Goal: Check status: Check status

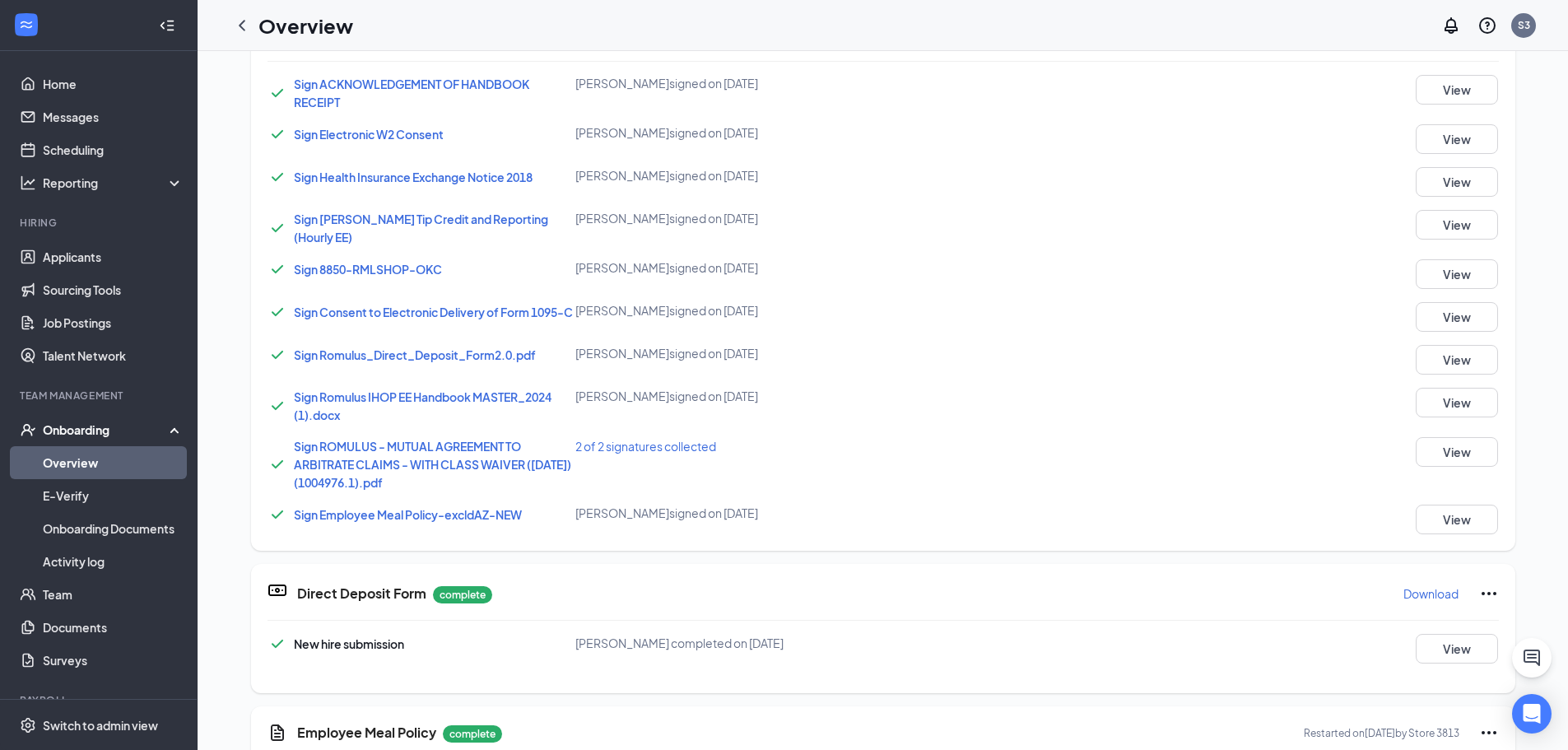
scroll to position [526, 0]
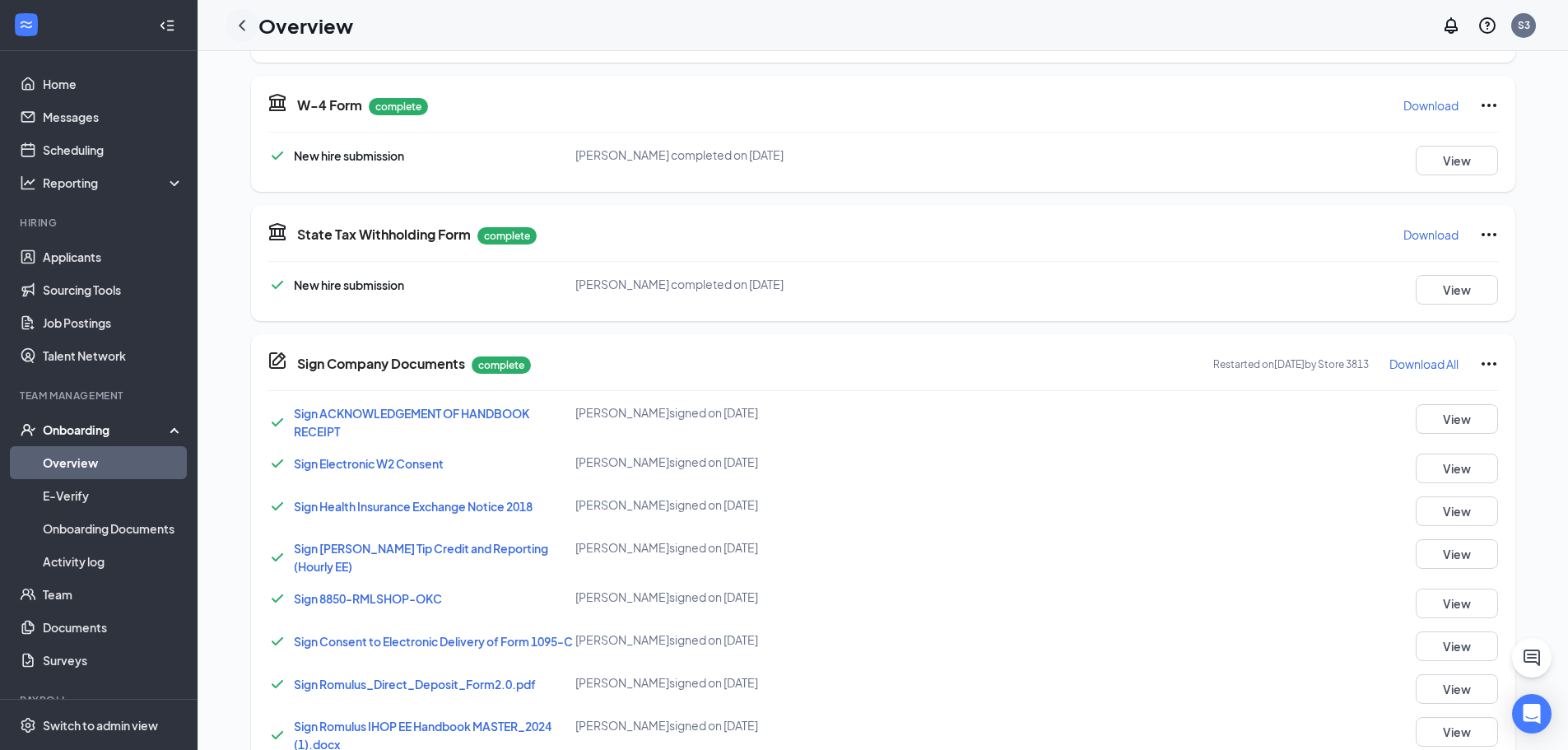
click at [238, 34] on icon "ChevronLeft" at bounding box center [241, 25] width 19 height 19
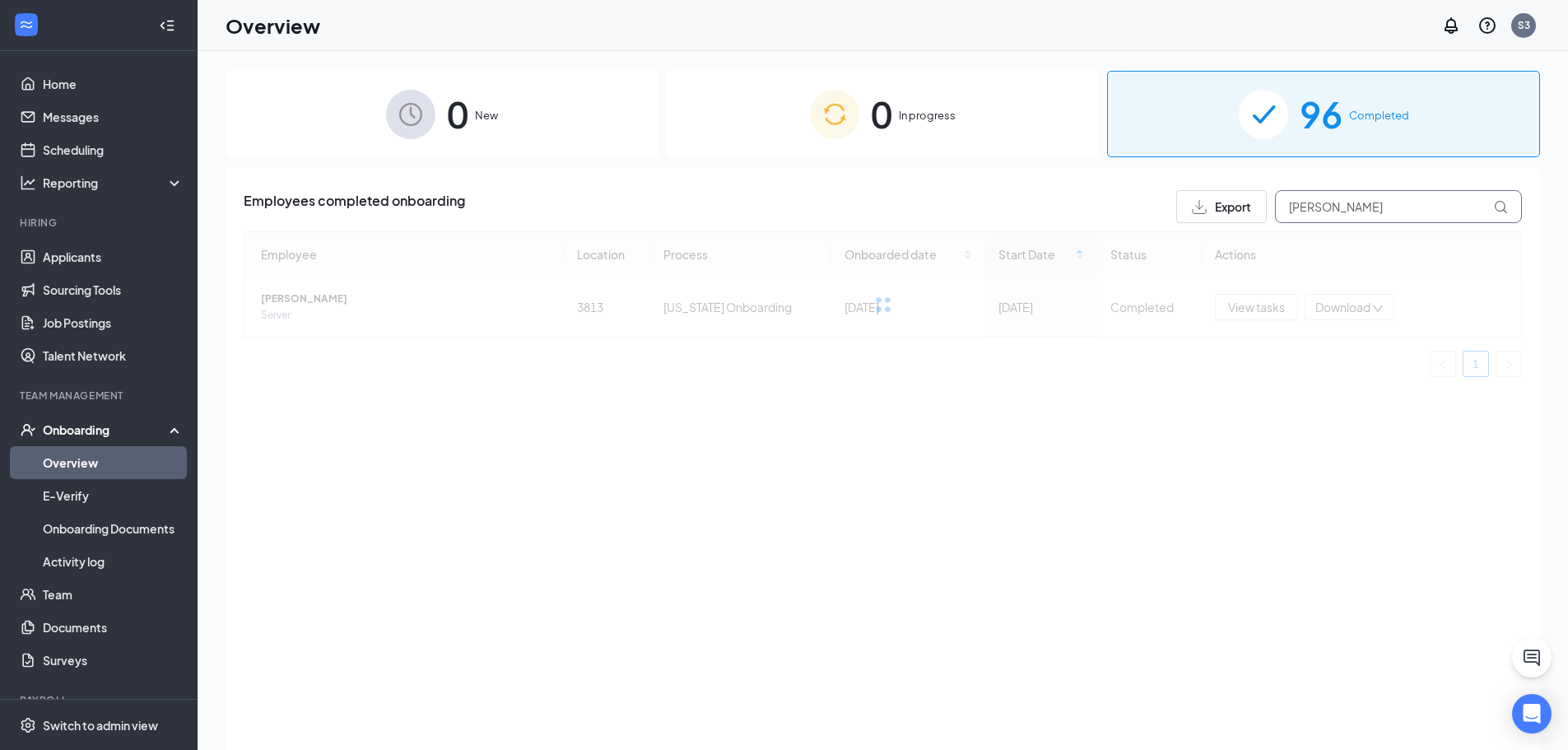
click at [1337, 203] on input "[PERSON_NAME]" at bounding box center [1398, 206] width 247 height 33
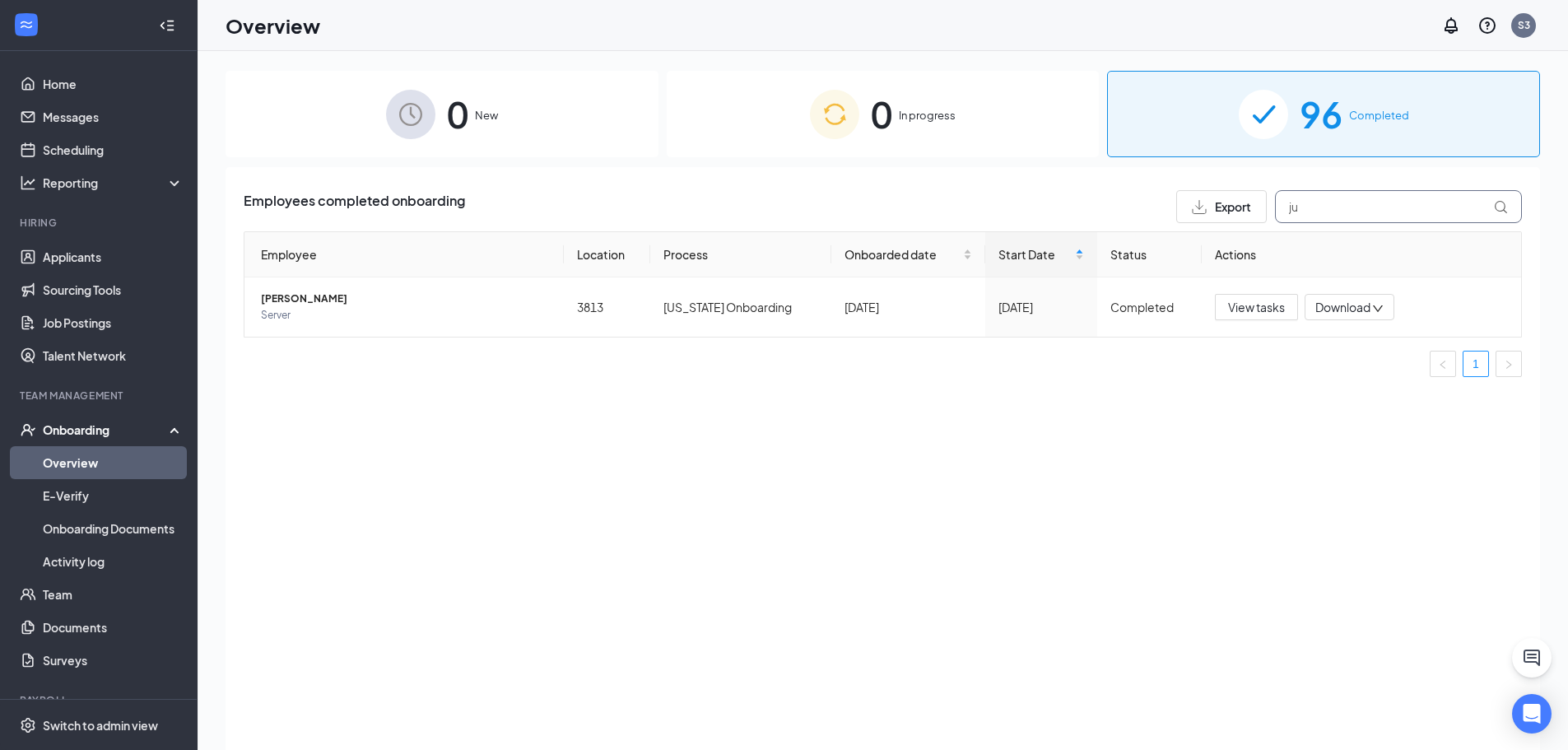
type input "j"
type input "[PERSON_NAME]"
click at [1260, 307] on span "View tasks" at bounding box center [1255, 307] width 56 height 18
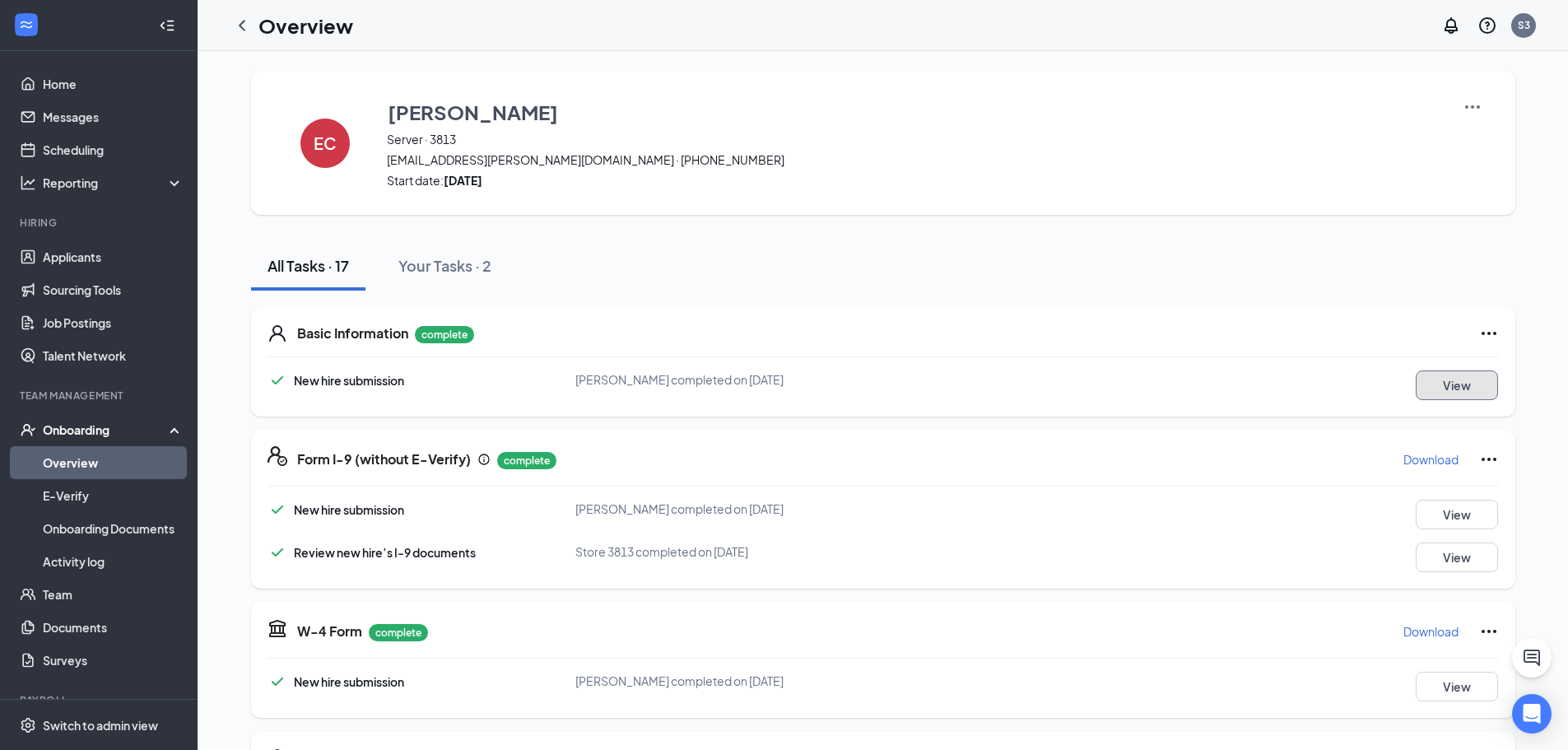
click at [1440, 382] on button "View" at bounding box center [1457, 385] width 83 height 29
